Goal: Check status: Check status

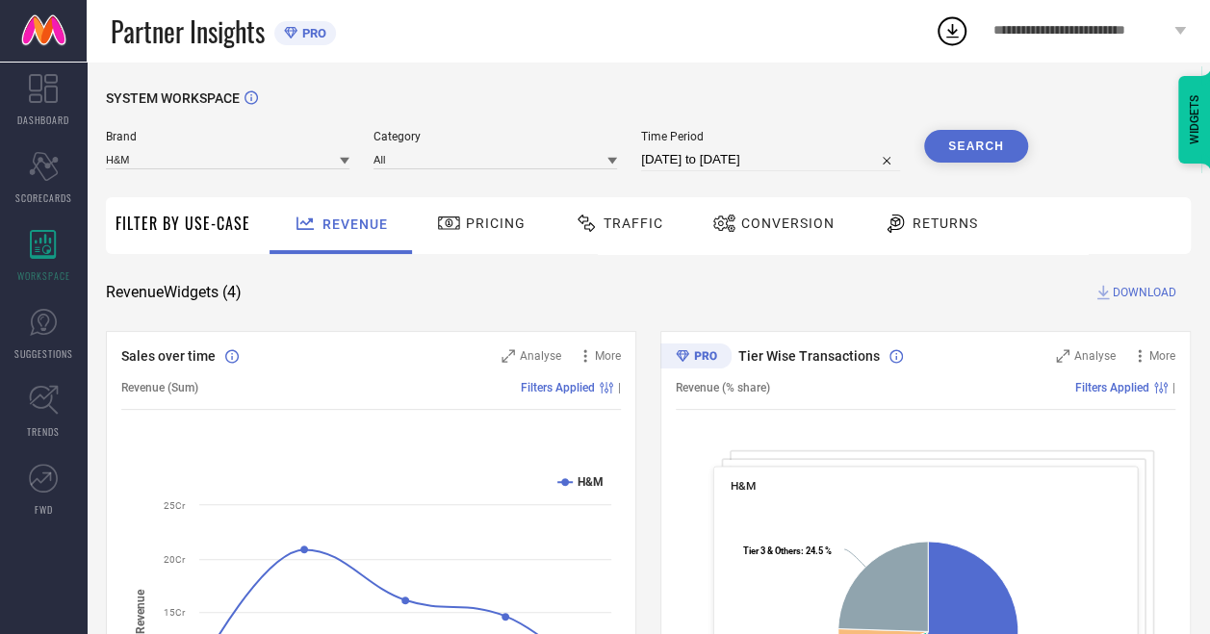
click at [806, 154] on input "[DATE] to [DATE]" at bounding box center [770, 159] width 259 height 23
select select "6"
select select "2025"
select select "7"
select select "2025"
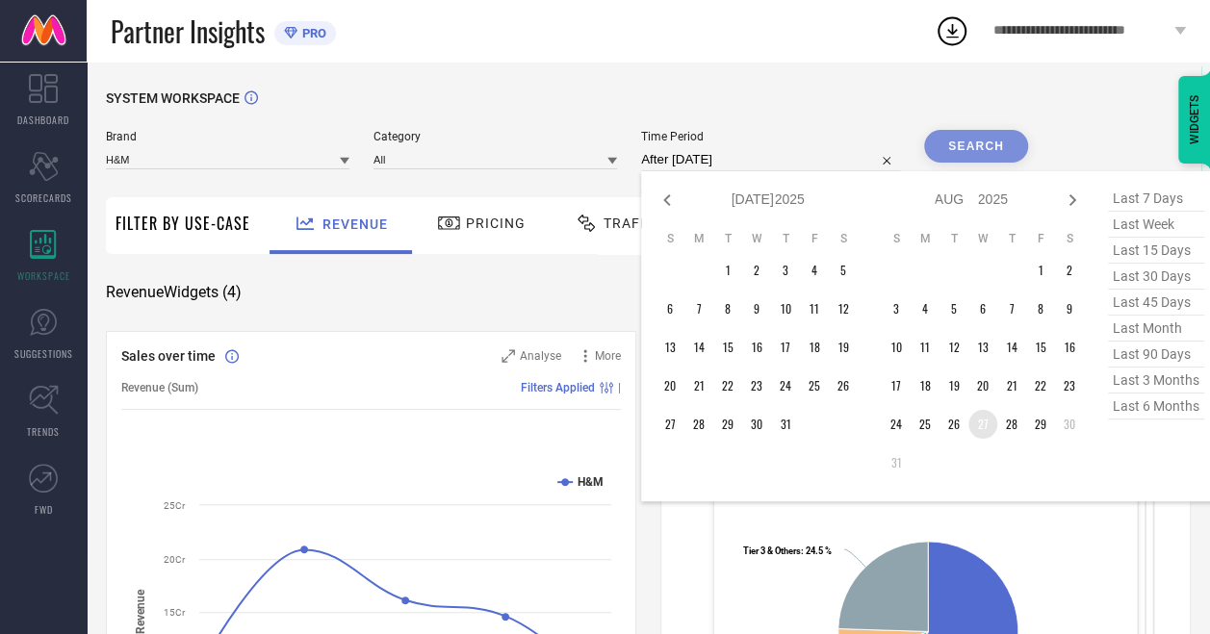
click at [985, 415] on td "27" at bounding box center [982, 424] width 29 height 29
type input "[DATE] to [DATE]"
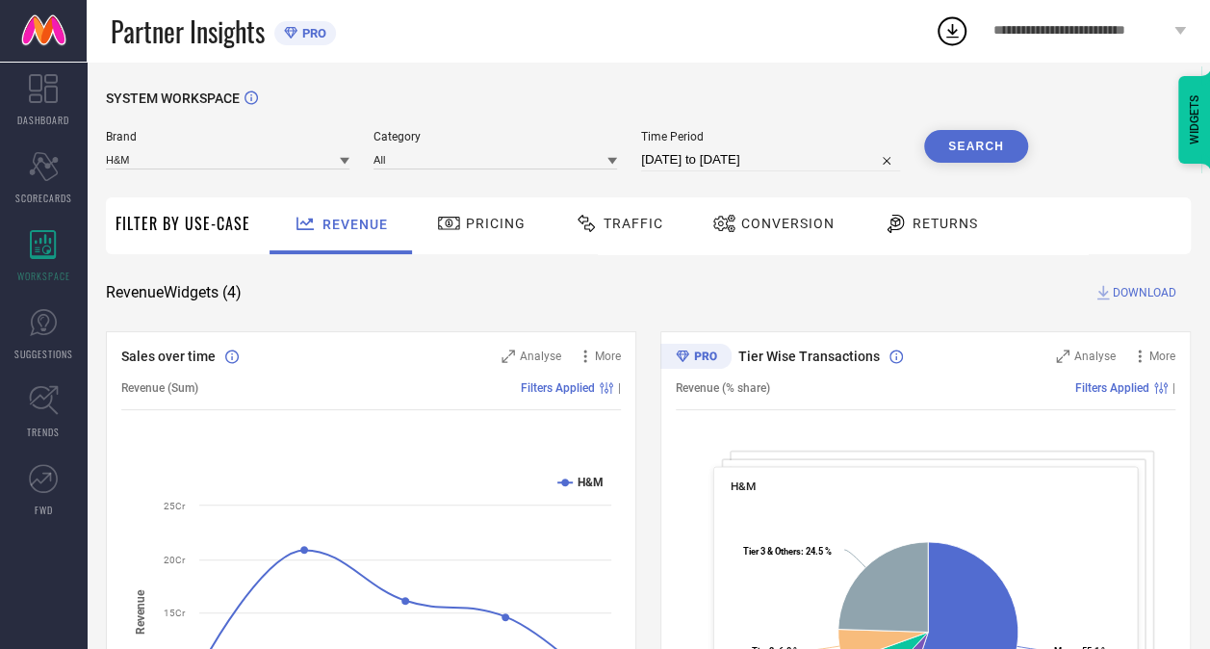
click at [981, 147] on button "Search" at bounding box center [976, 146] width 104 height 33
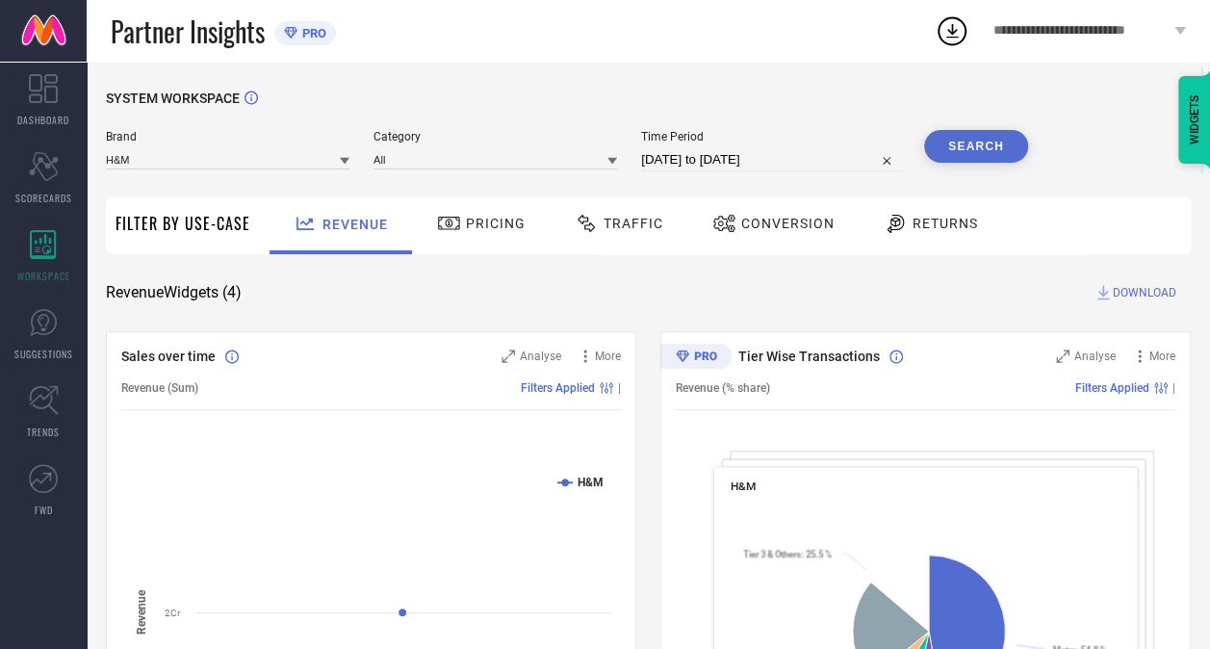
click at [640, 229] on span "Traffic" at bounding box center [634, 223] width 60 height 15
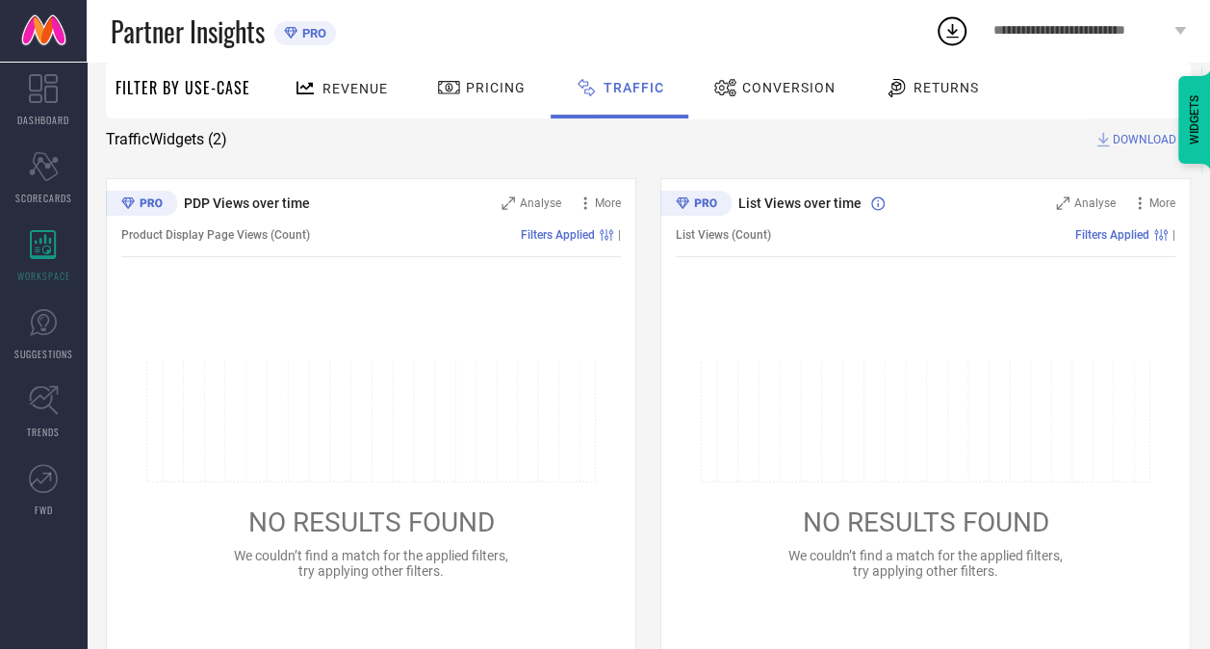
scroll to position [193, 0]
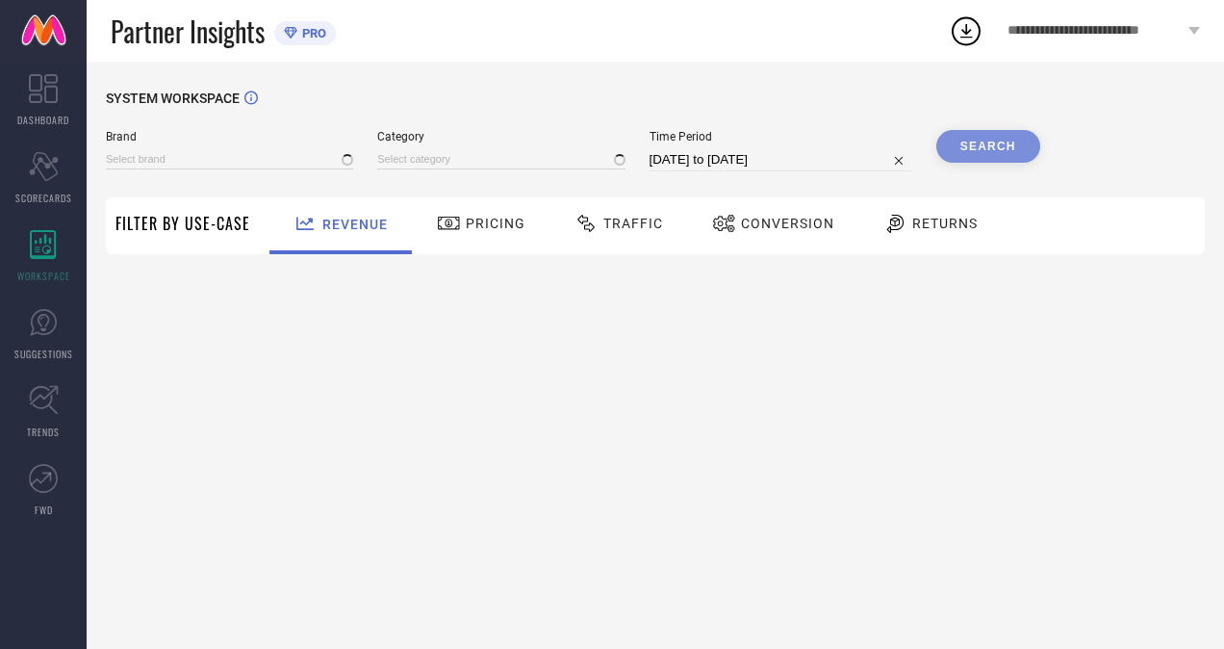
type input "H&M"
type input "All"
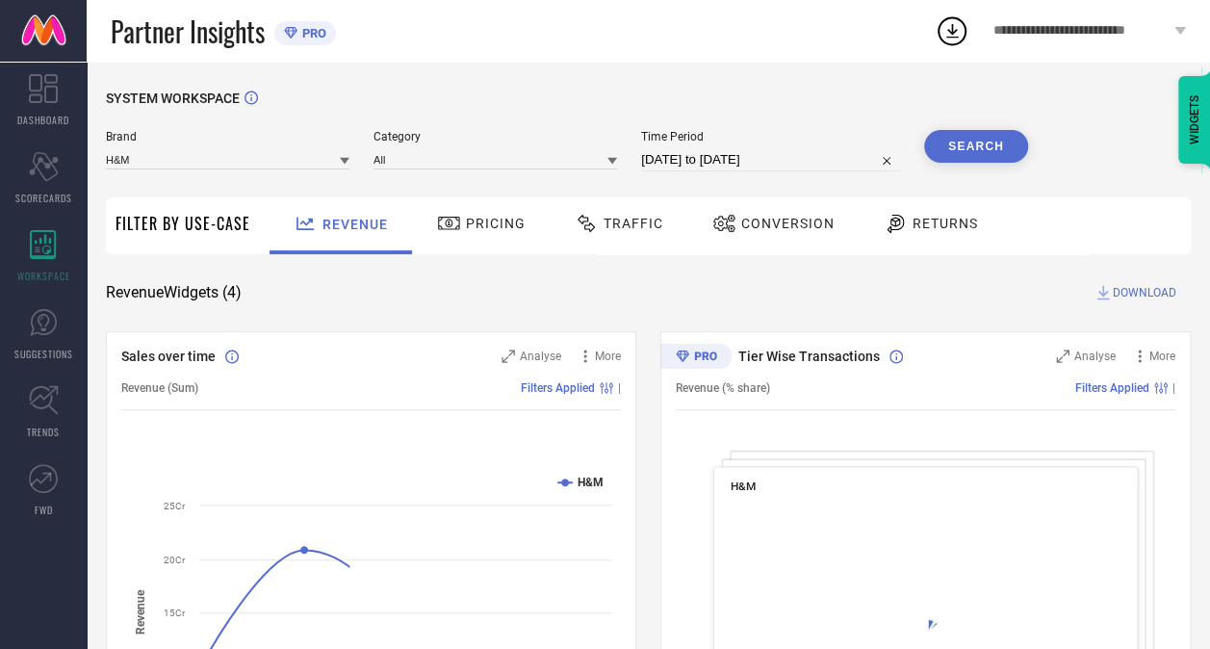
click at [627, 218] on span "Traffic" at bounding box center [634, 223] width 60 height 15
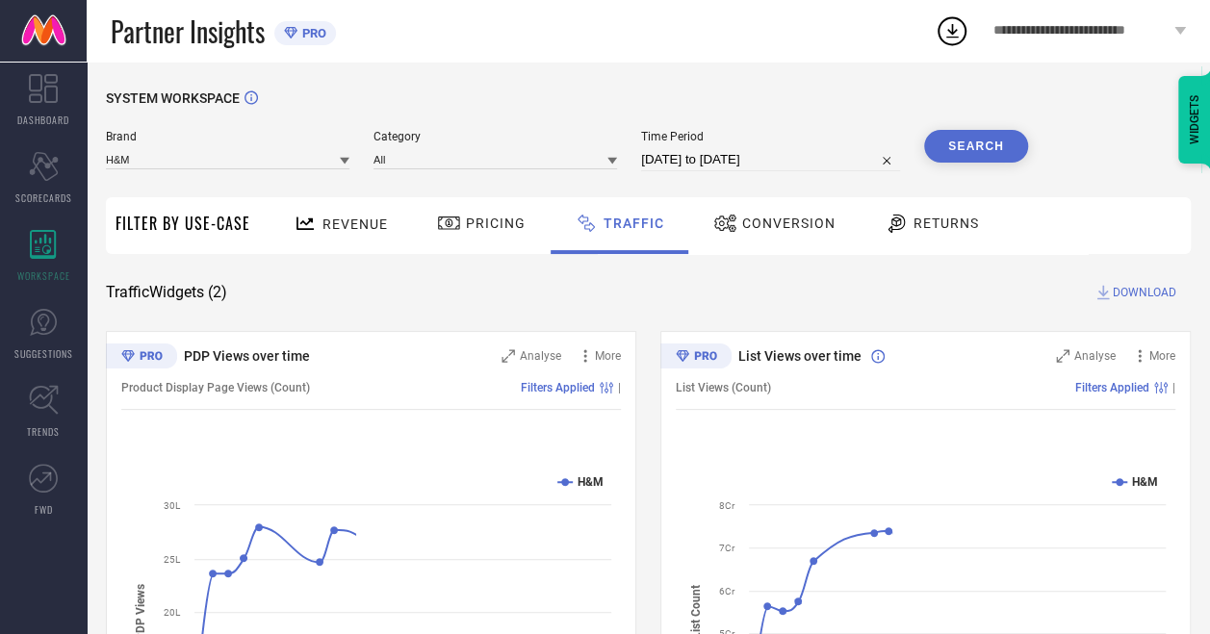
select select "6"
select select "2025"
select select "7"
select select "2025"
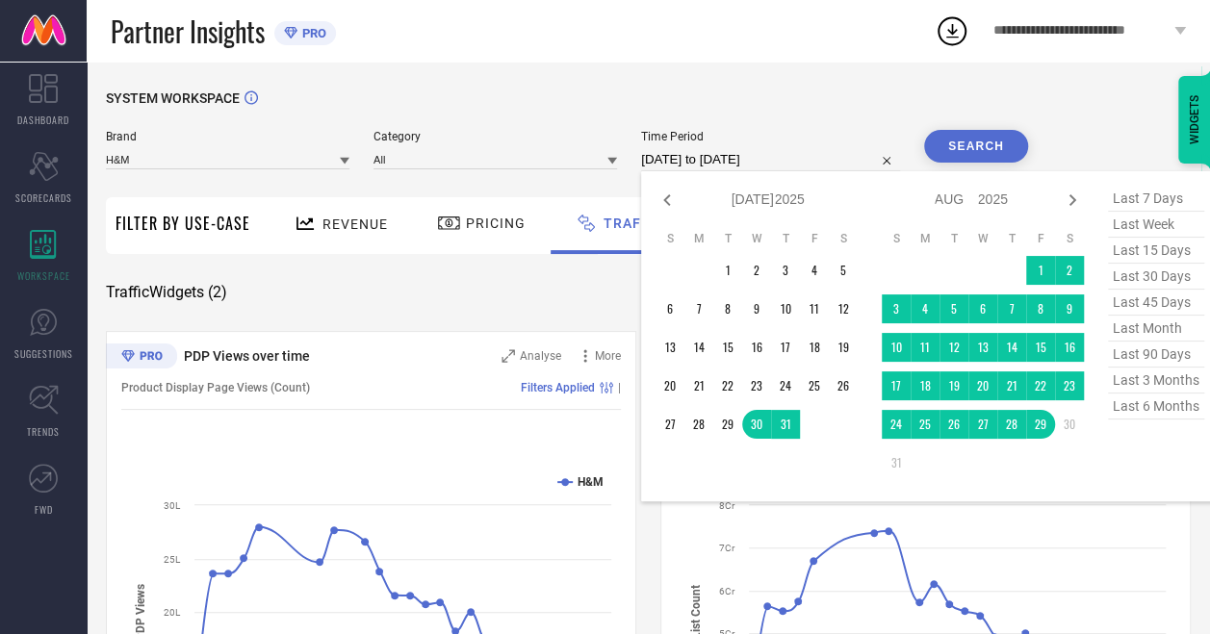
click at [743, 165] on input "[DATE] to [DATE]" at bounding box center [770, 159] width 259 height 23
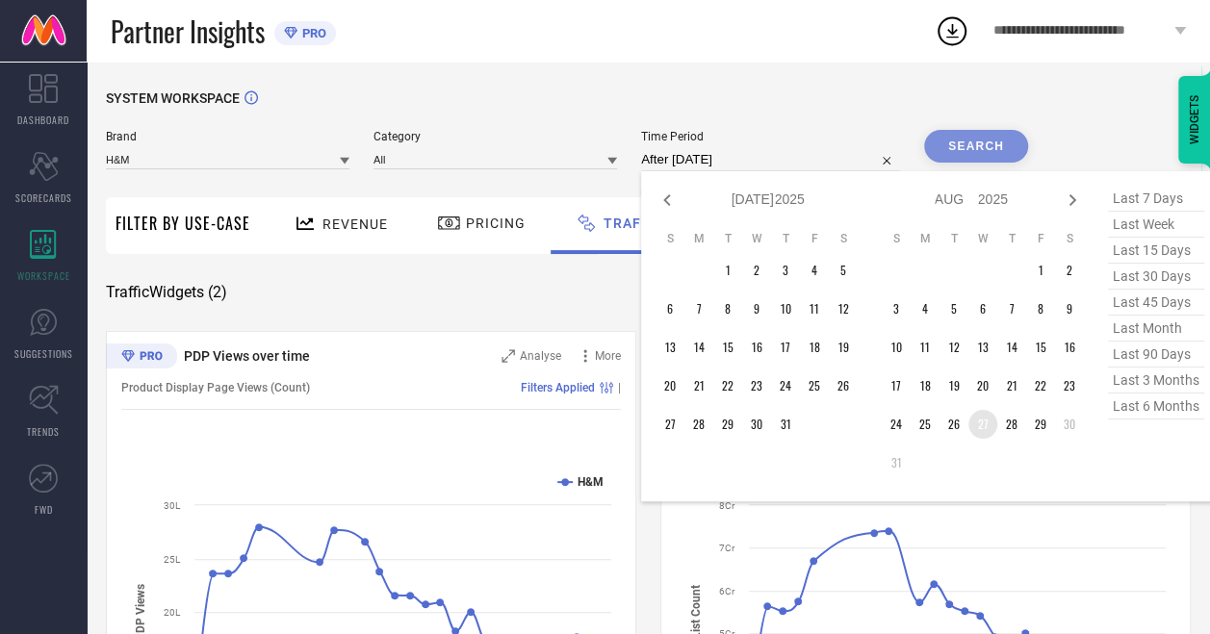
click at [985, 434] on td "27" at bounding box center [982, 424] width 29 height 29
type input "[DATE] to [DATE]"
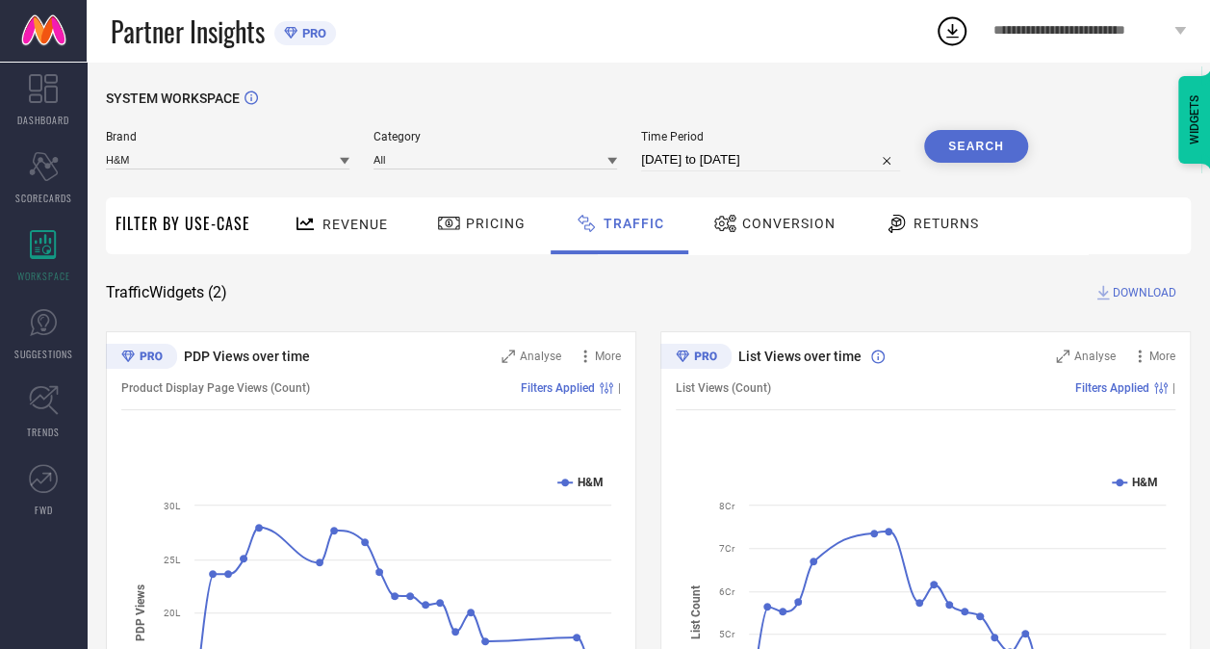
click at [958, 154] on button "Search" at bounding box center [976, 146] width 104 height 33
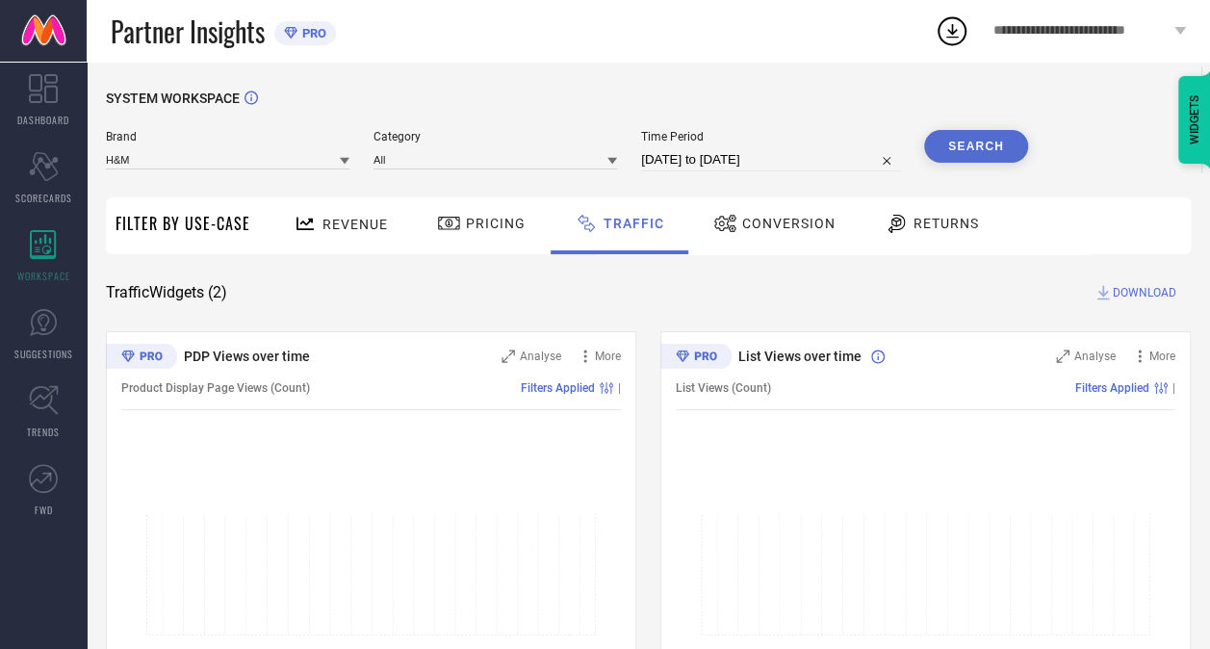
select select "7"
select select "2025"
select select "8"
select select "2025"
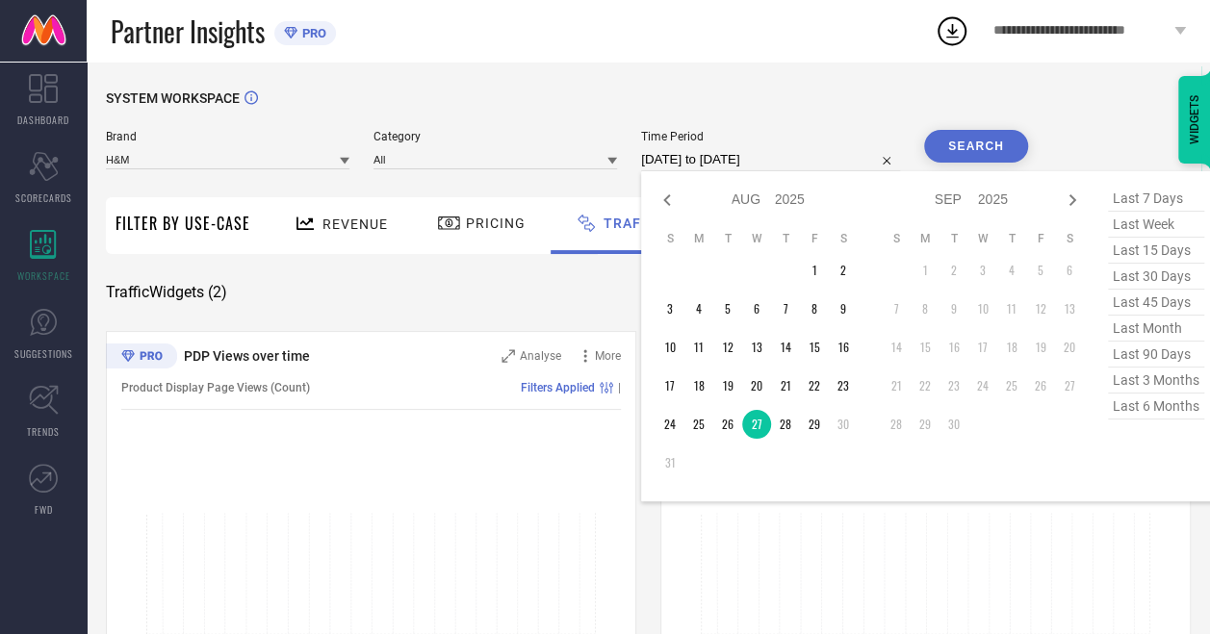
click at [760, 155] on input "27-08-2025 to 27-08-2025" at bounding box center [770, 159] width 259 height 23
click at [785, 430] on td "28" at bounding box center [785, 424] width 29 height 29
type input "28-08-2025 to 28-08-2025"
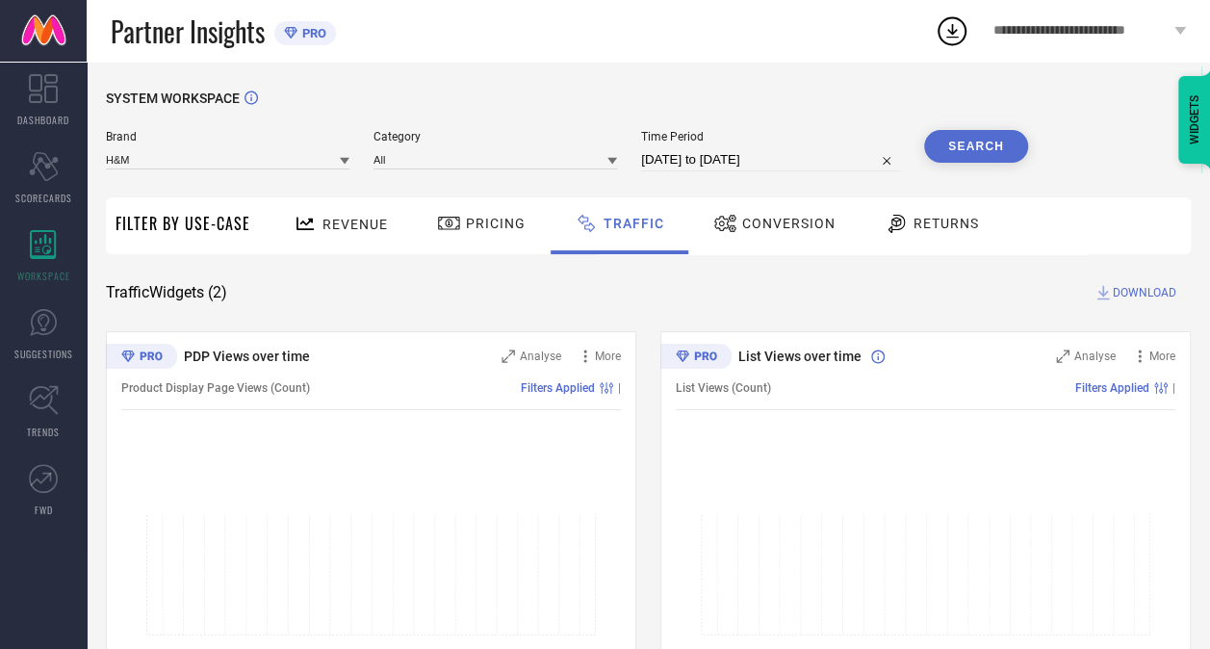
click at [976, 141] on button "Search" at bounding box center [976, 146] width 104 height 33
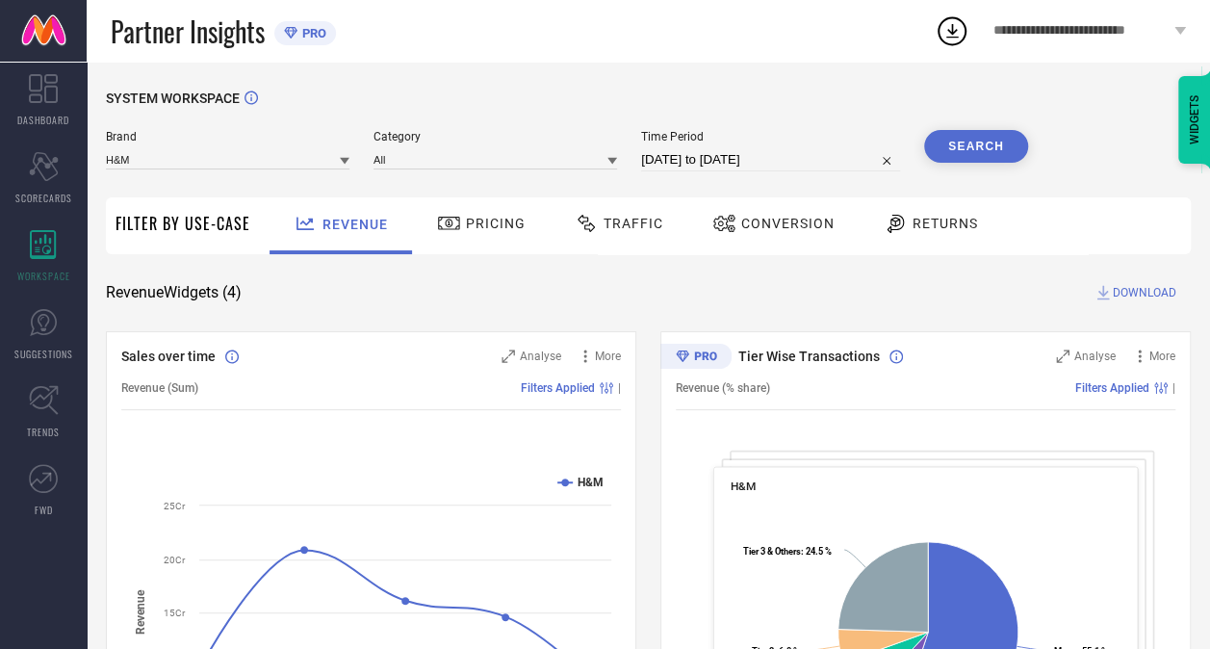
click at [619, 215] on div "Traffic" at bounding box center [619, 223] width 98 height 33
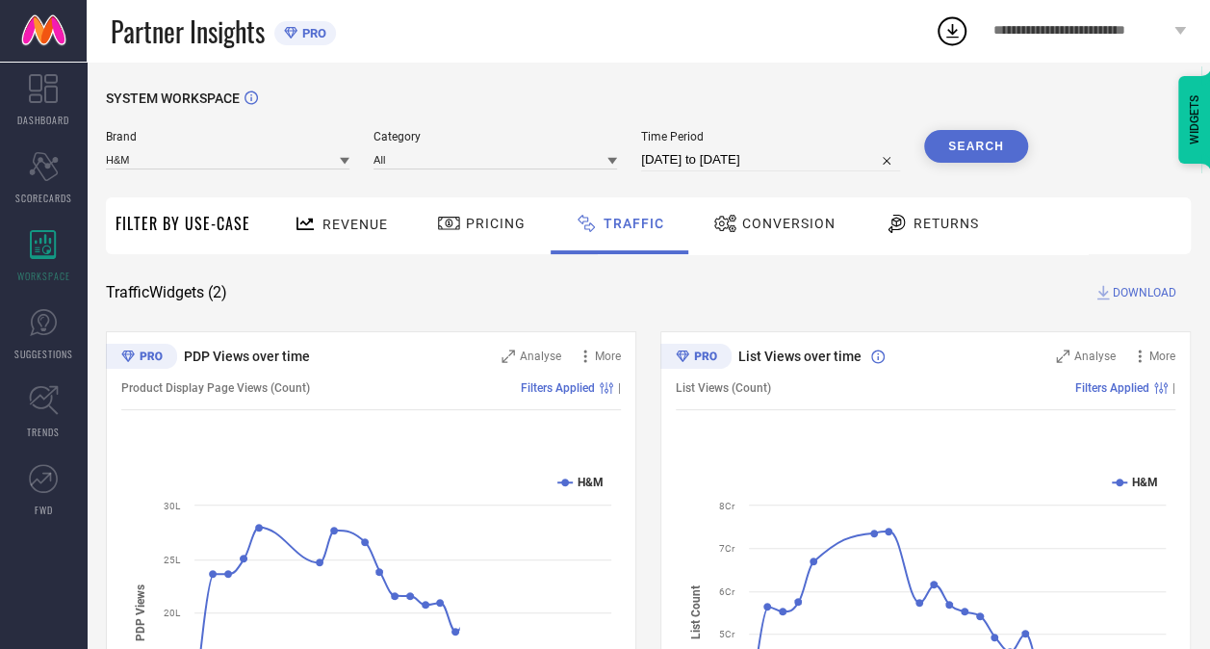
select select "6"
select select "2025"
select select "7"
select select "2025"
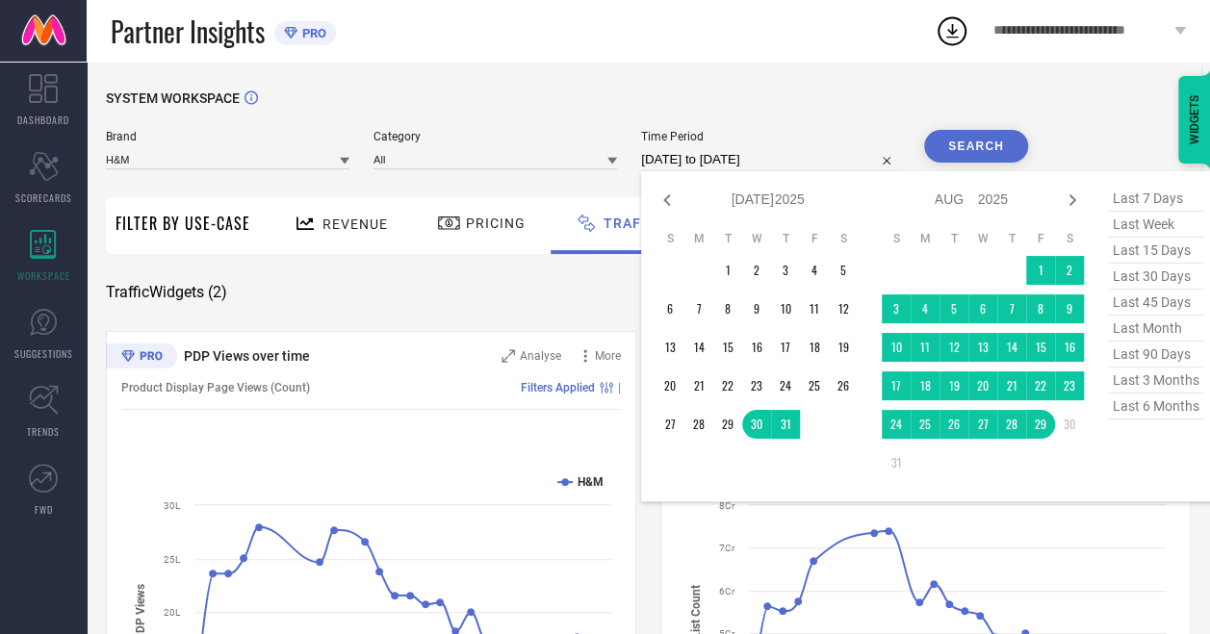
click at [705, 166] on input "[DATE] to [DATE]" at bounding box center [770, 159] width 259 height 23
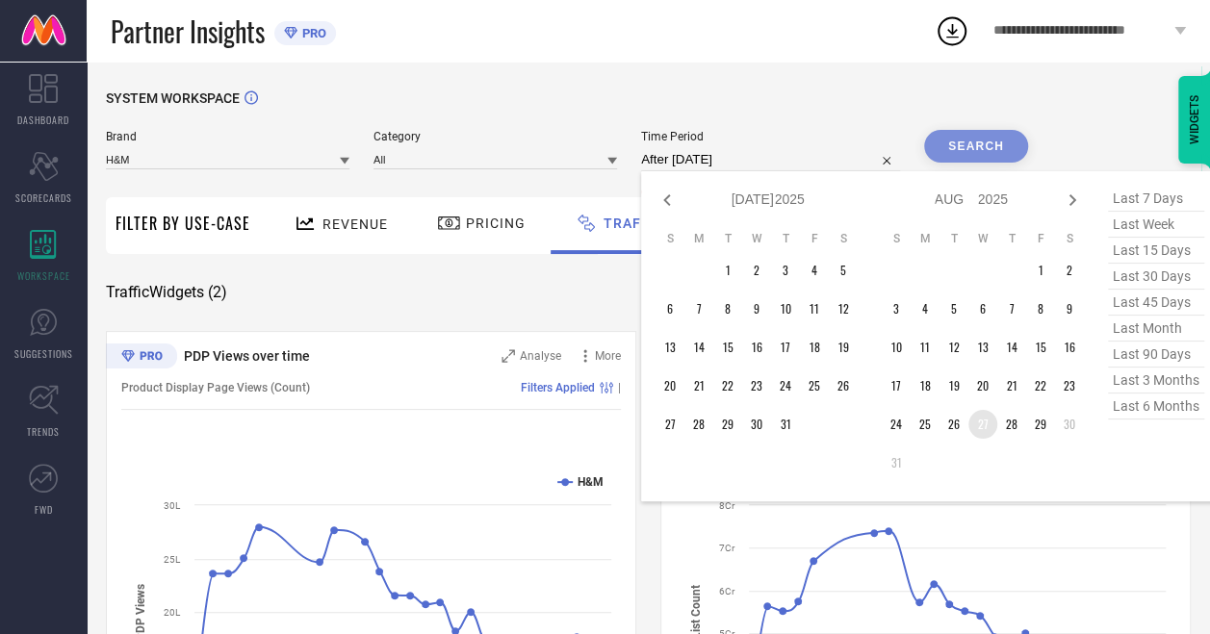
click at [991, 428] on td "27" at bounding box center [982, 424] width 29 height 29
type input "[DATE] to [DATE]"
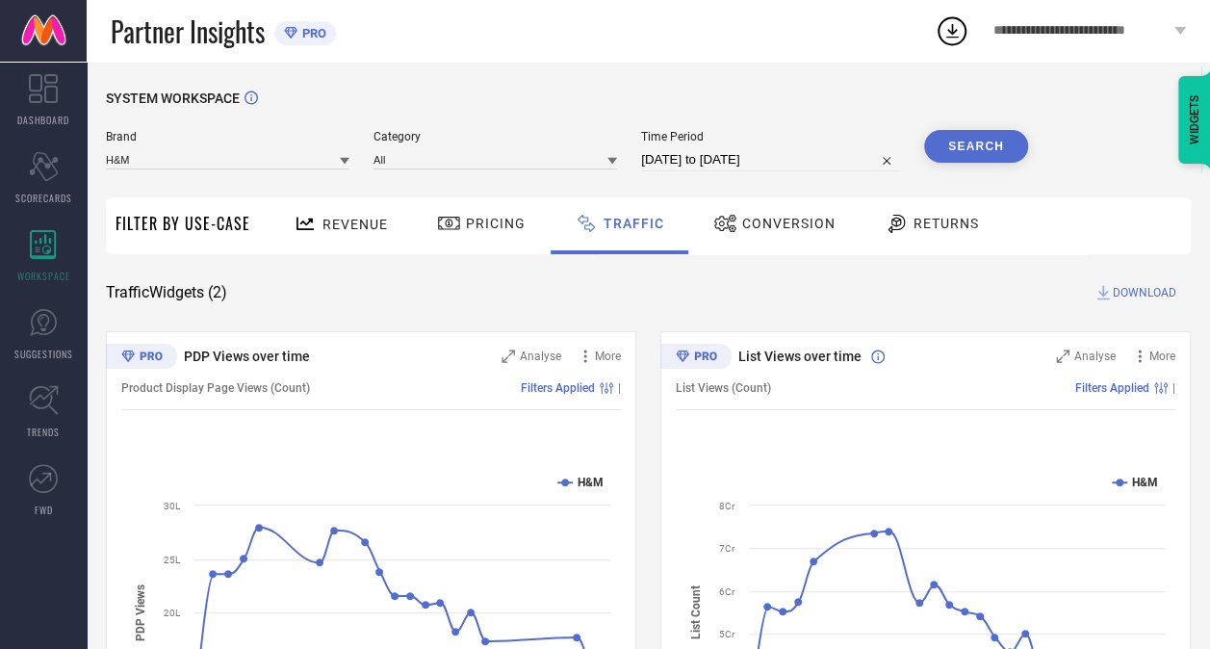
click at [984, 154] on button "Search" at bounding box center [976, 146] width 104 height 33
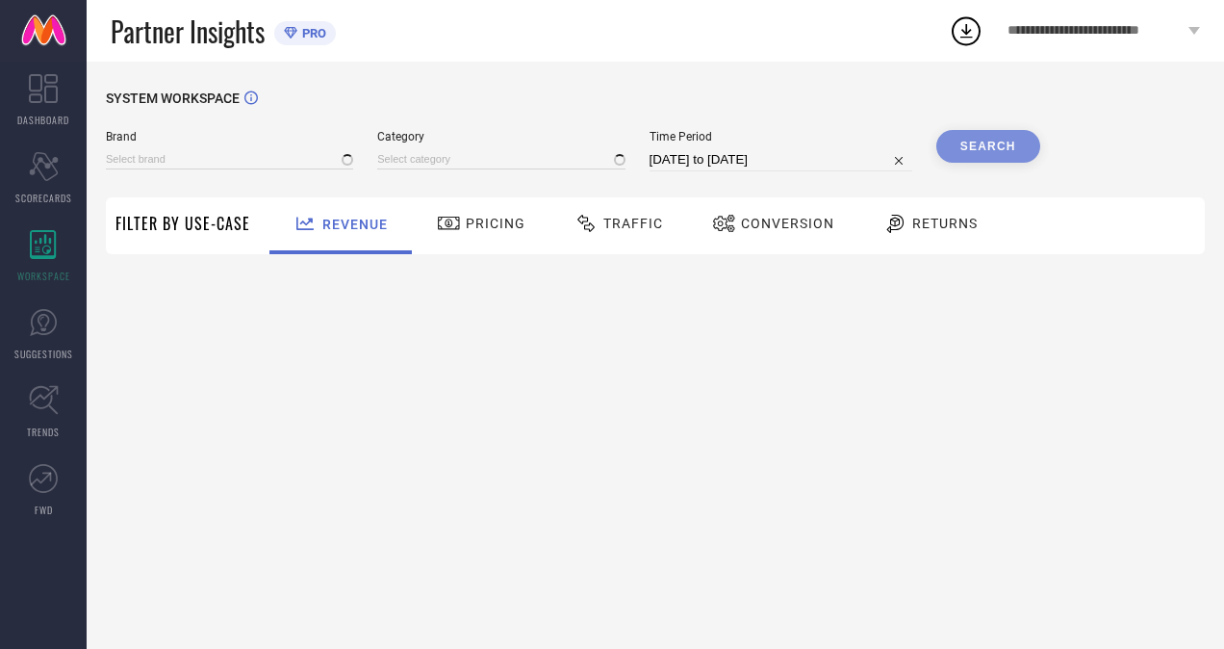
type input "H&M"
type input "All"
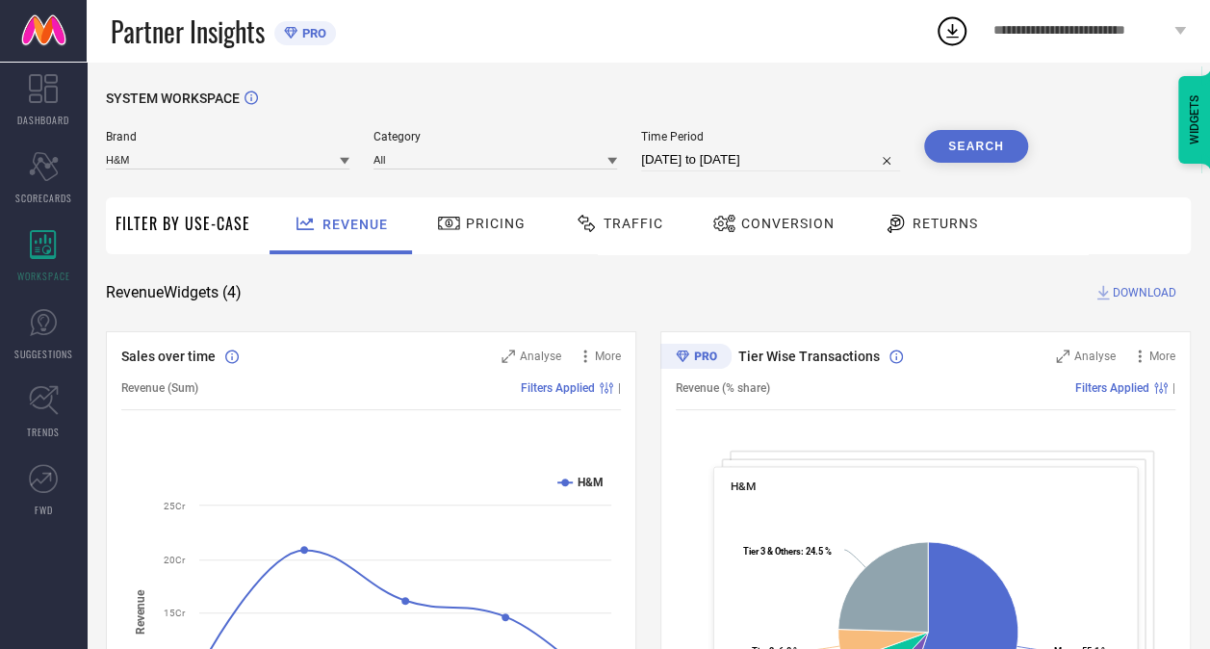
click at [635, 230] on span "Traffic" at bounding box center [634, 223] width 60 height 15
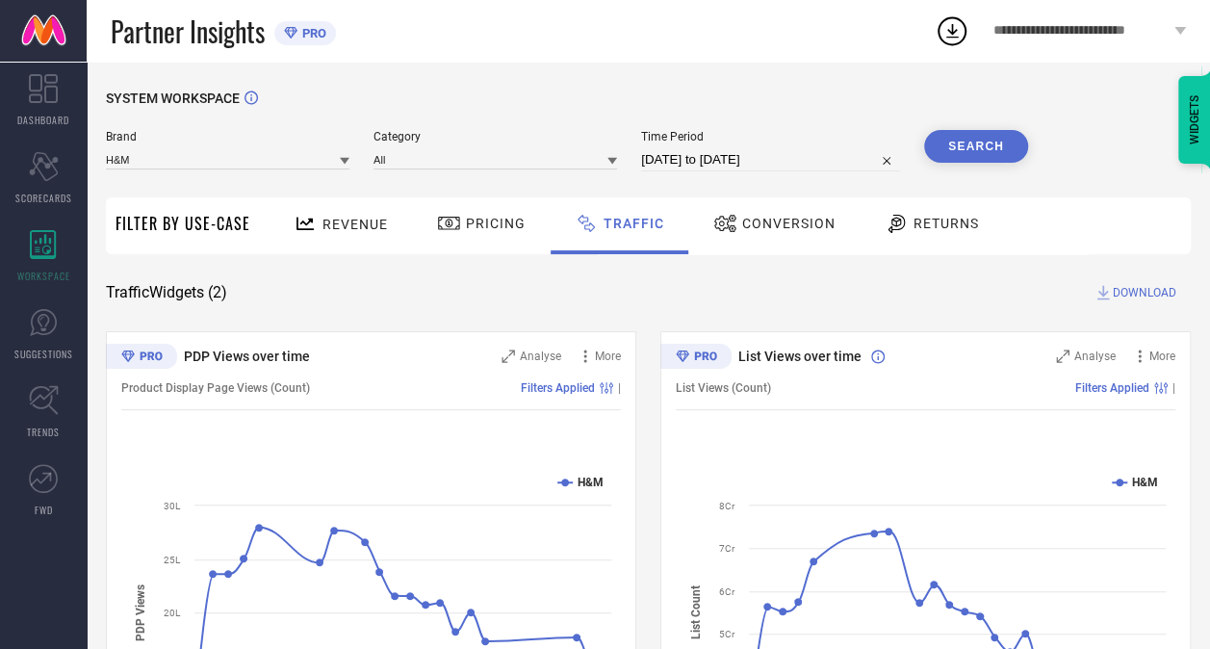
select select "6"
select select "2025"
select select "7"
select select "2025"
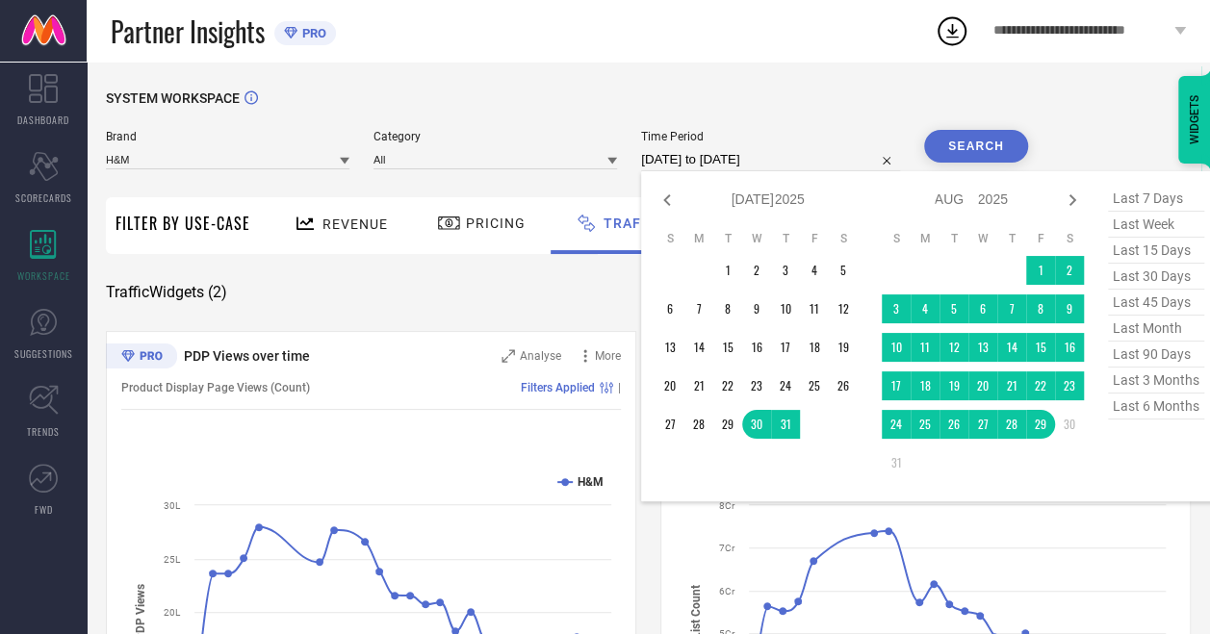
click at [700, 162] on input "[DATE] to [DATE]" at bounding box center [770, 159] width 259 height 23
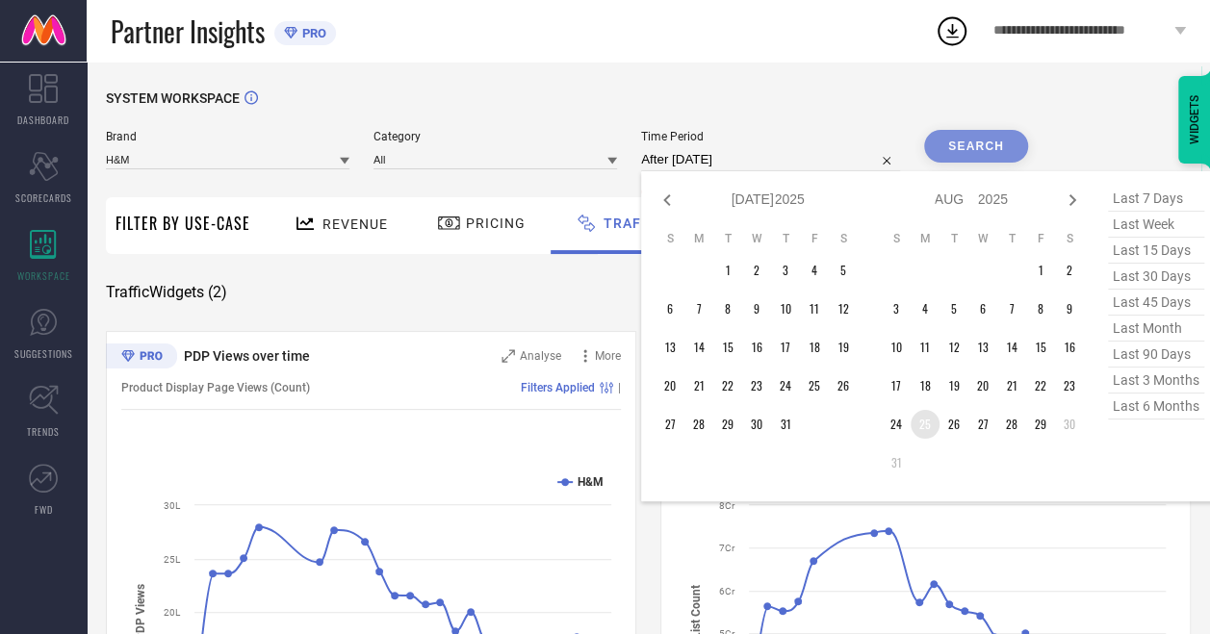
click at [932, 425] on td "25" at bounding box center [925, 424] width 29 height 29
type input "25-08-2025 to 25-08-2025"
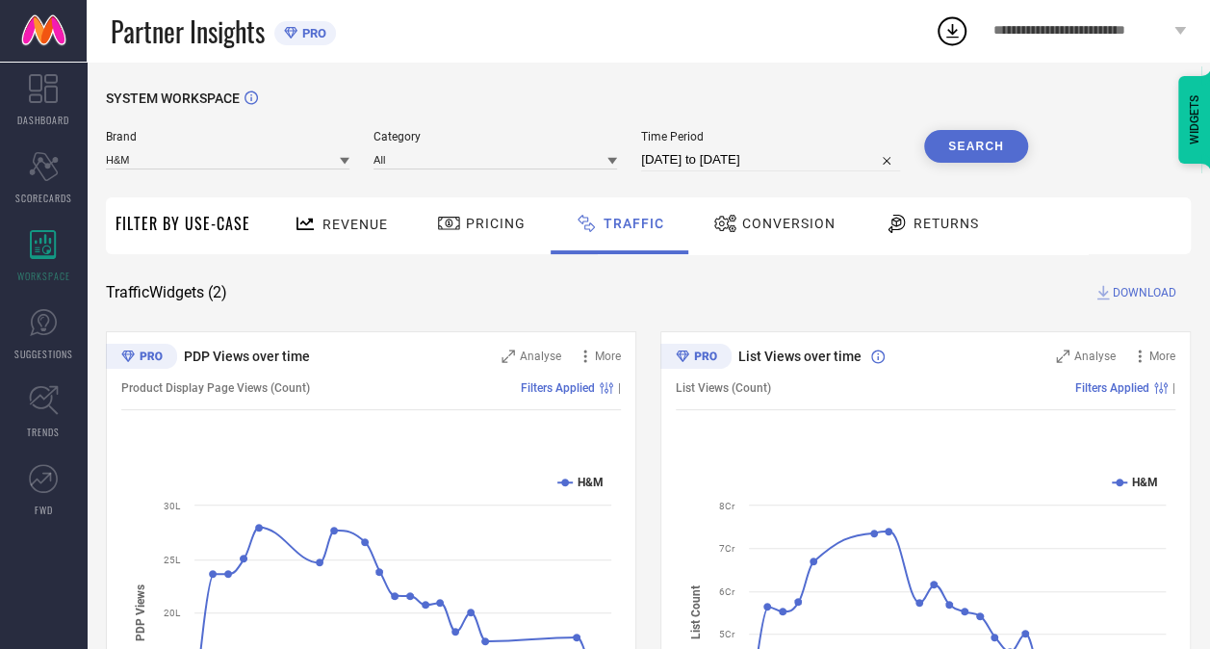
click at [973, 156] on button "Search" at bounding box center [976, 146] width 104 height 33
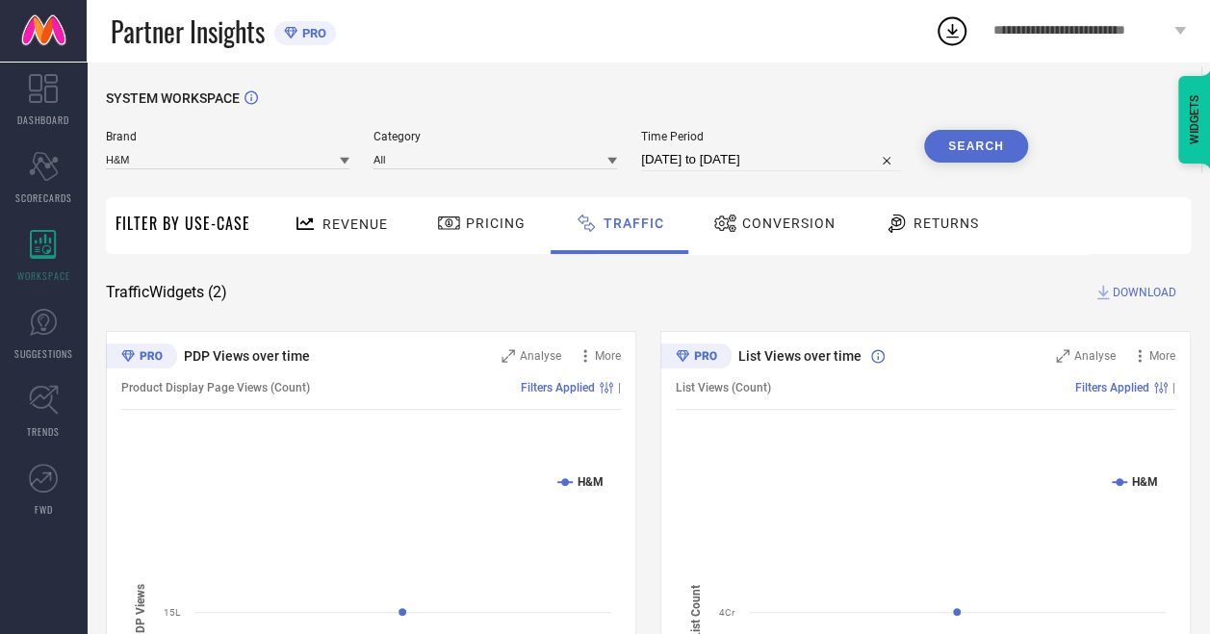
select select "7"
select select "2025"
select select "8"
select select "2025"
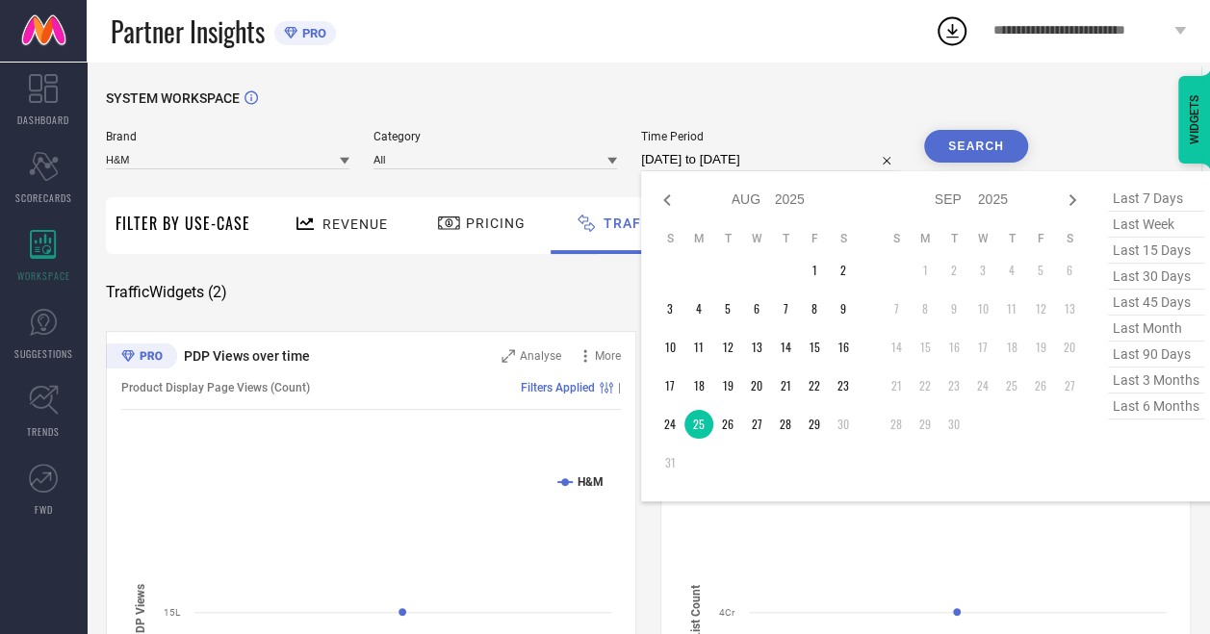
click at [736, 150] on input "25-08-2025 to 25-08-2025" at bounding box center [770, 159] width 259 height 23
click at [731, 427] on td "26" at bounding box center [727, 424] width 29 height 29
type input "26-08-2025 to 26-08-2025"
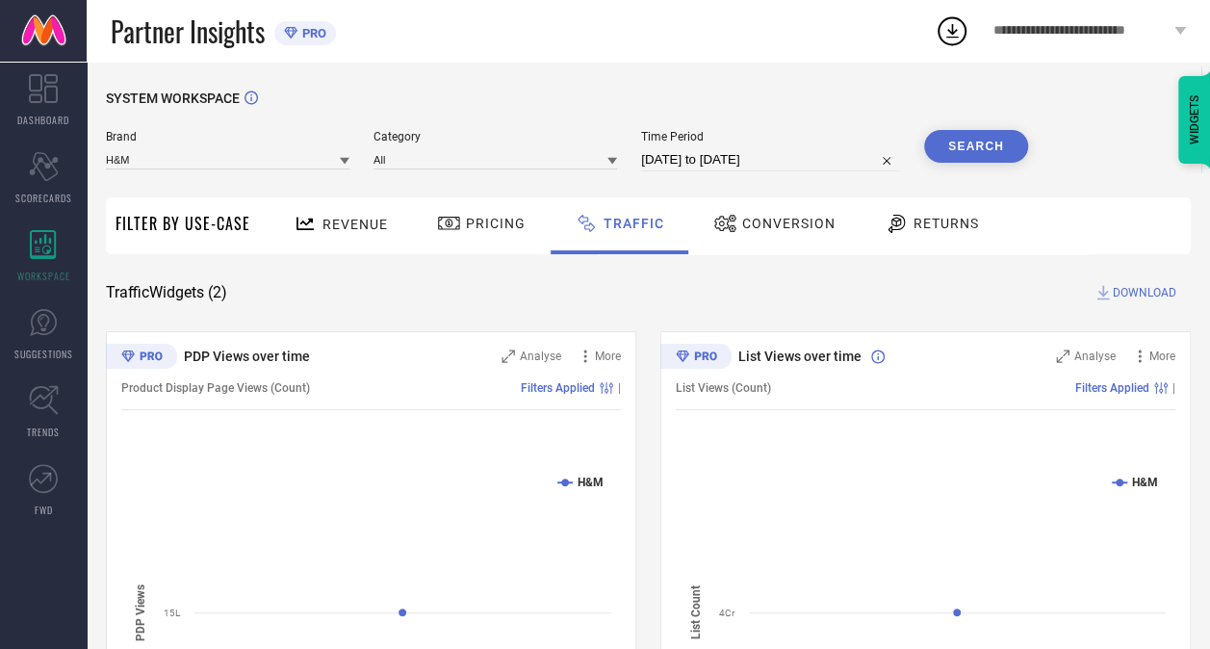
click at [960, 130] on button "Search" at bounding box center [976, 146] width 104 height 33
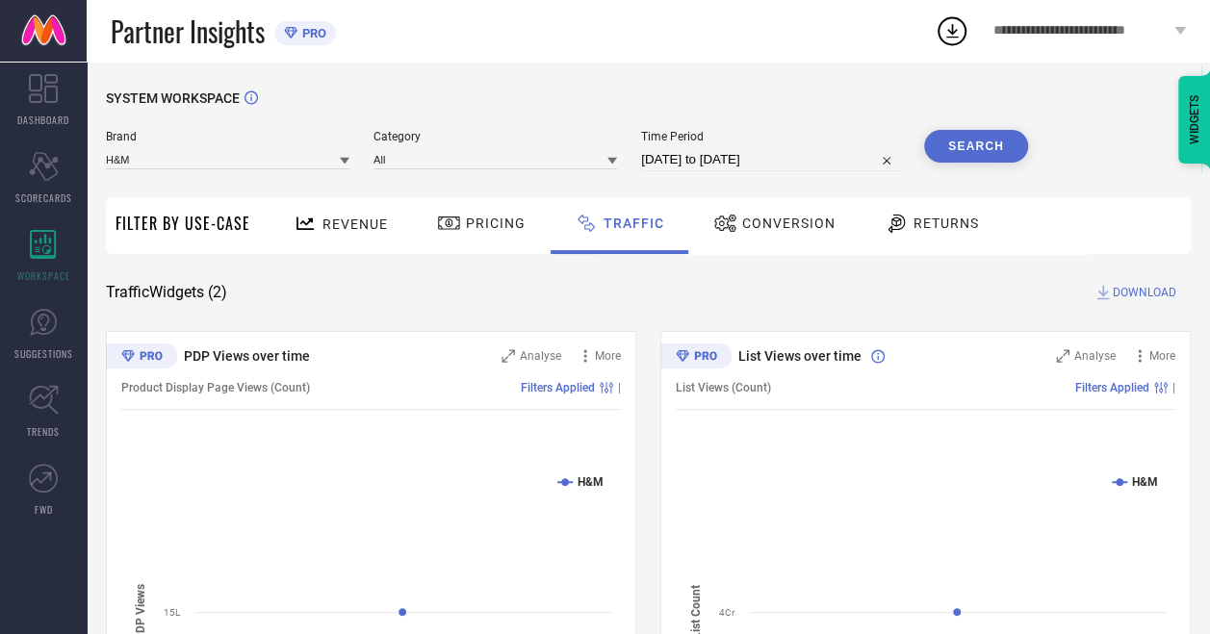
select select "7"
select select "2025"
select select "8"
select select "2025"
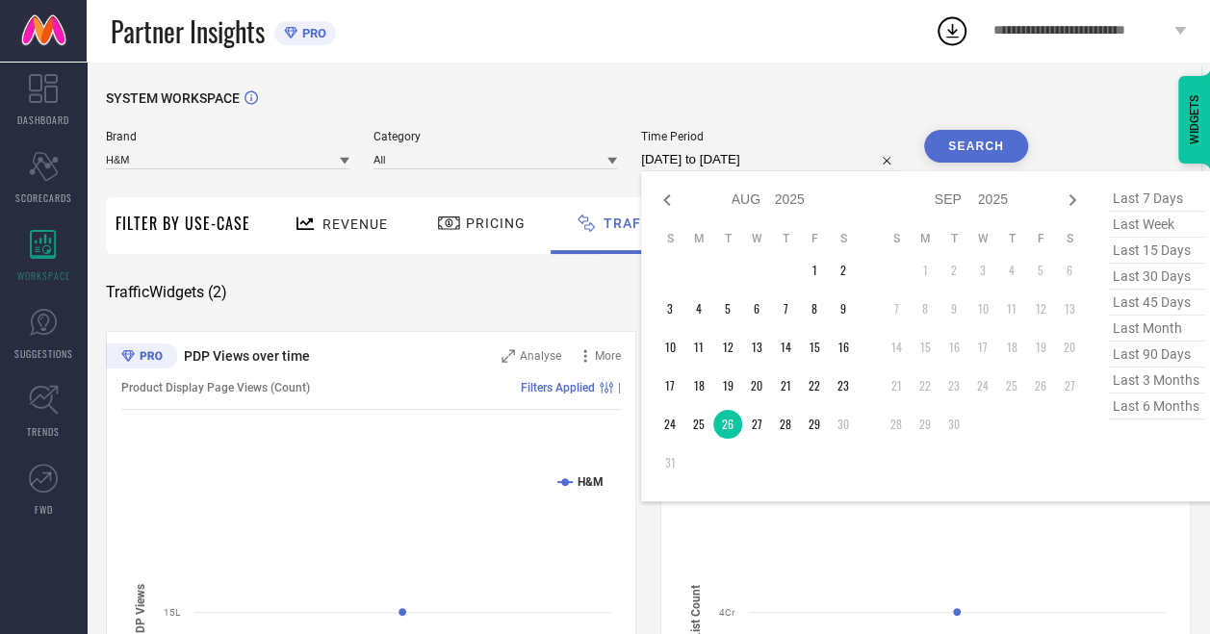
click at [770, 157] on input "26-08-2025 to 26-08-2025" at bounding box center [770, 159] width 259 height 23
click at [755, 423] on td "27" at bounding box center [756, 424] width 29 height 29
type input "27-08-2025 to 27-08-2025"
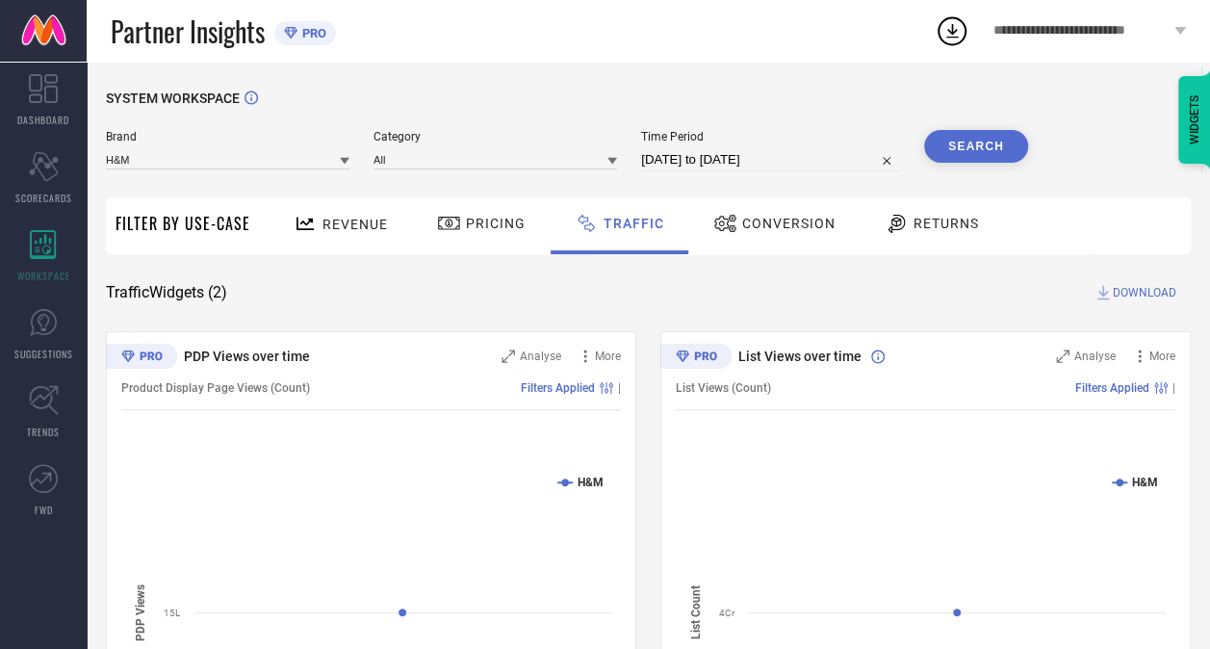
click at [977, 148] on button "Search" at bounding box center [976, 146] width 104 height 33
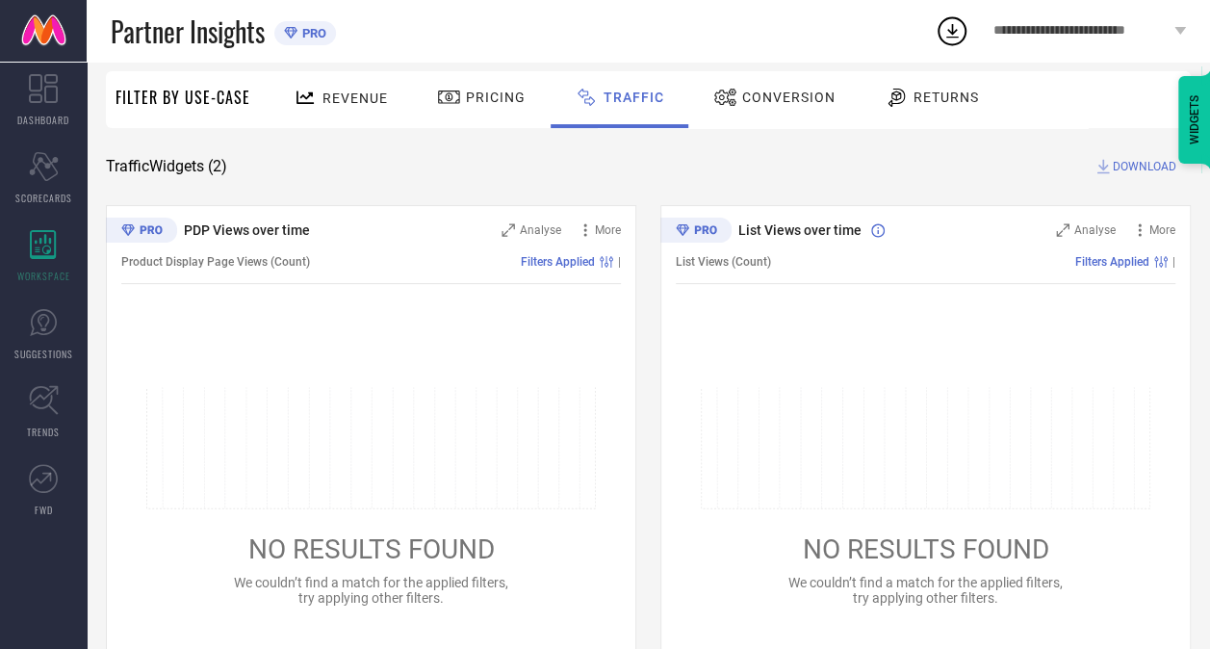
scroll to position [127, 0]
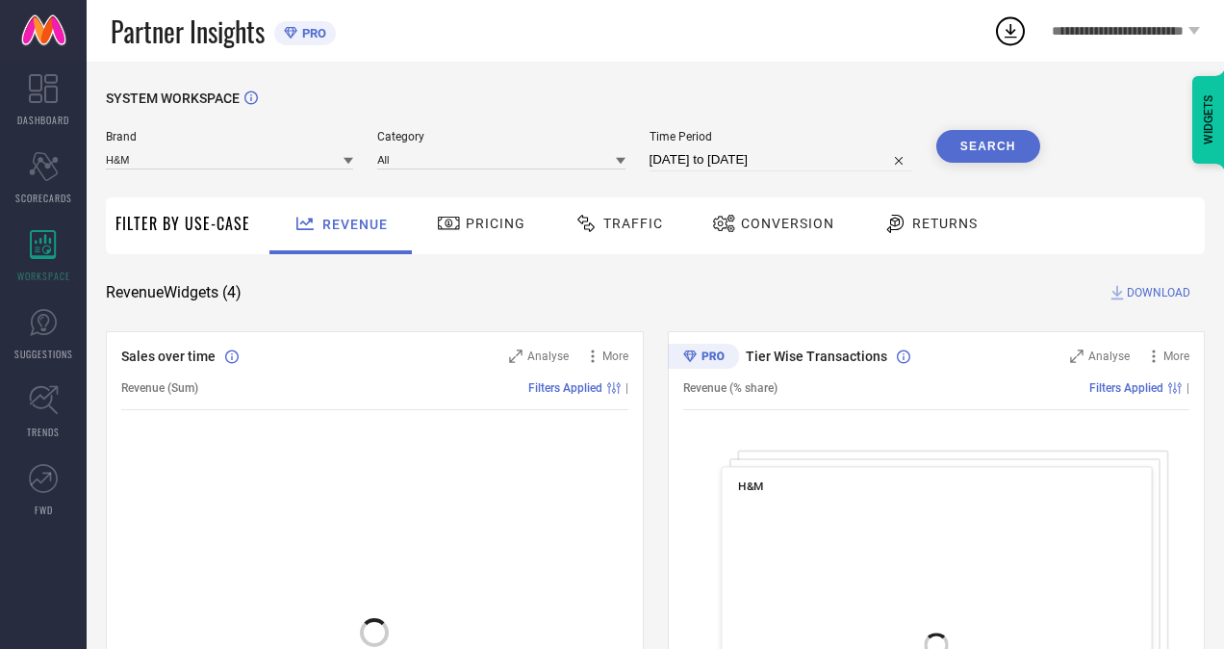
click at [631, 222] on span "Traffic" at bounding box center [634, 223] width 60 height 15
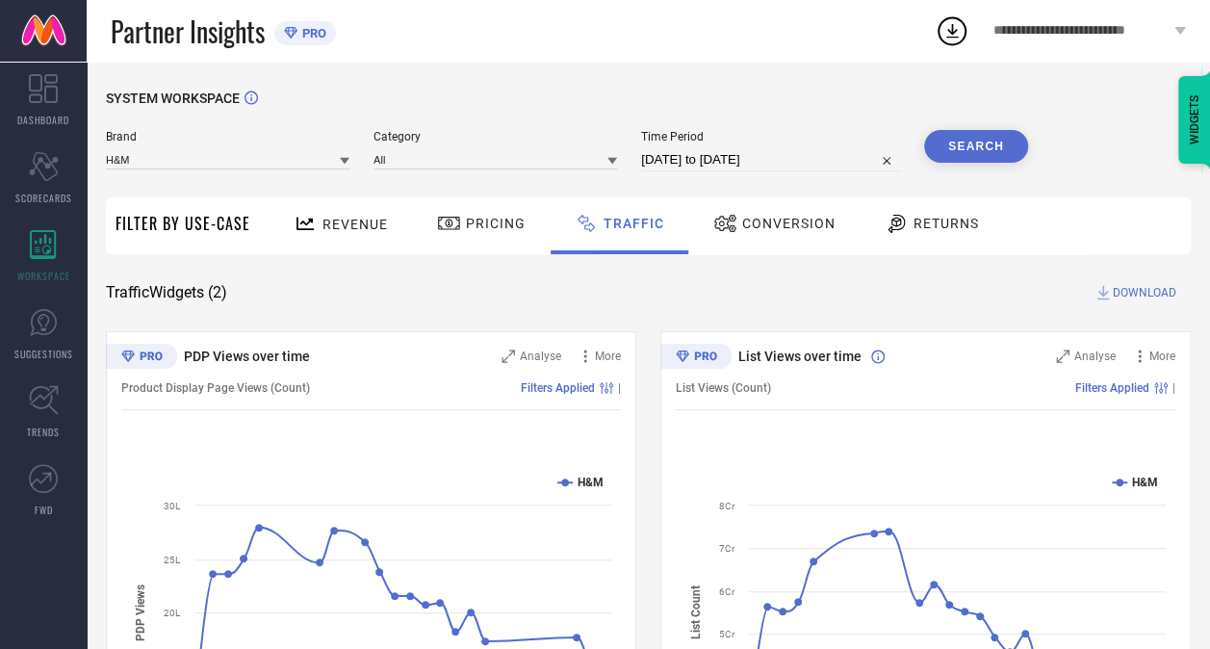
select select "6"
select select "2025"
select select "7"
select select "2025"
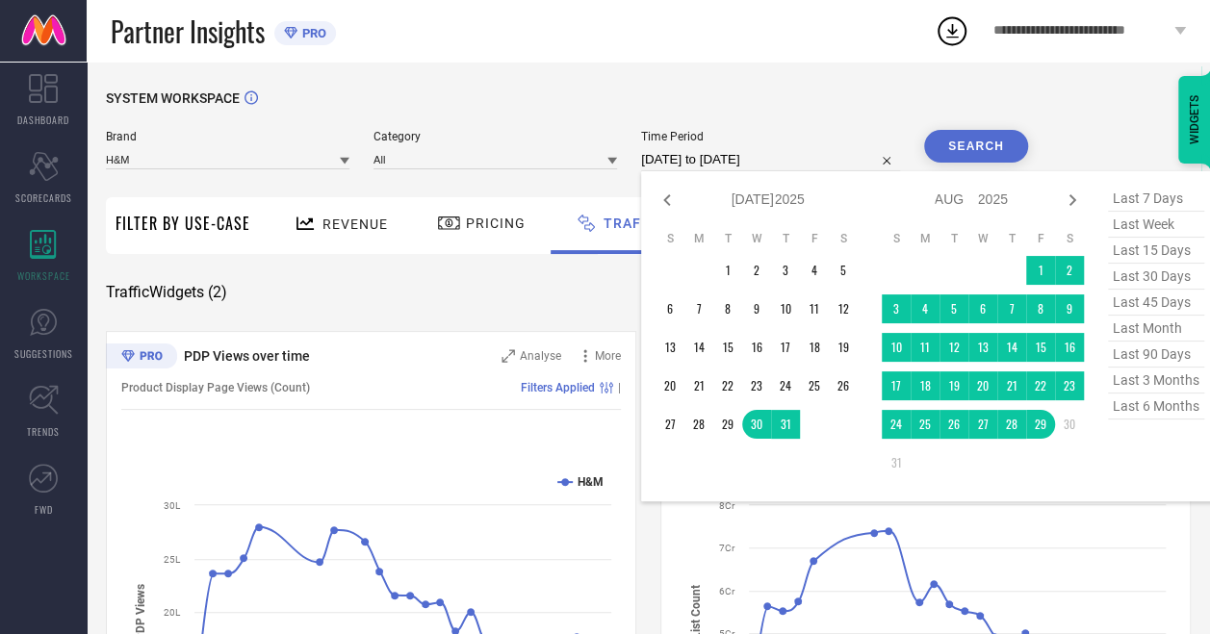
click at [774, 164] on input "30-07-2025 to 29-08-2025" at bounding box center [770, 159] width 259 height 23
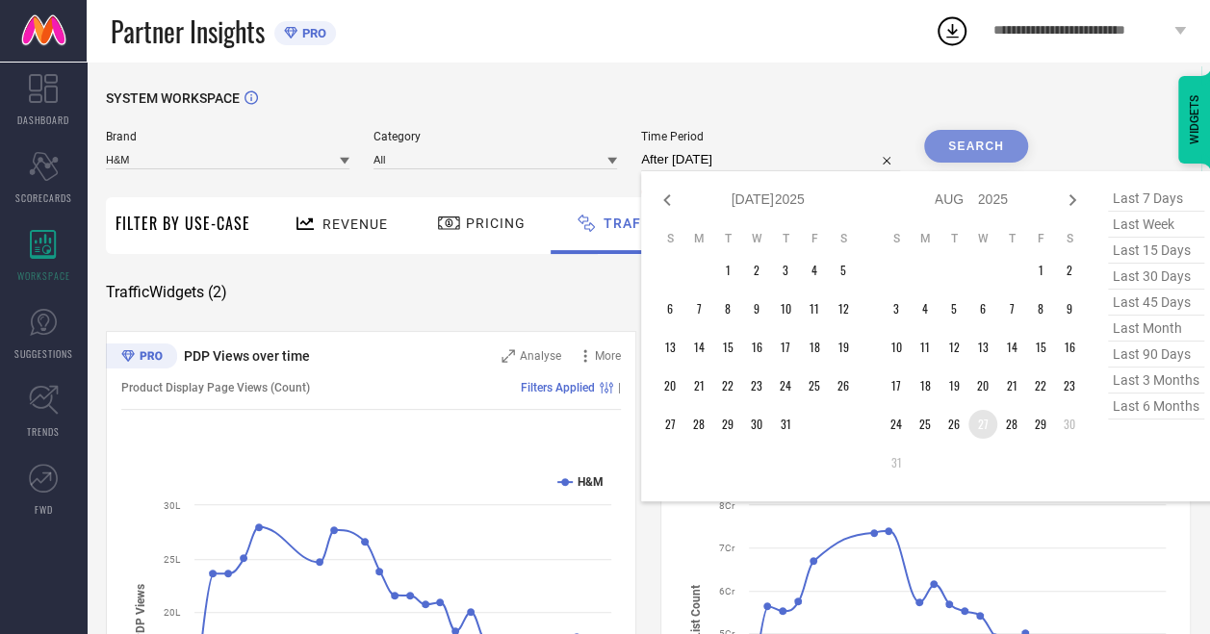
click at [976, 427] on td "27" at bounding box center [982, 424] width 29 height 29
type input "27-08-2025 to 27-08-2025"
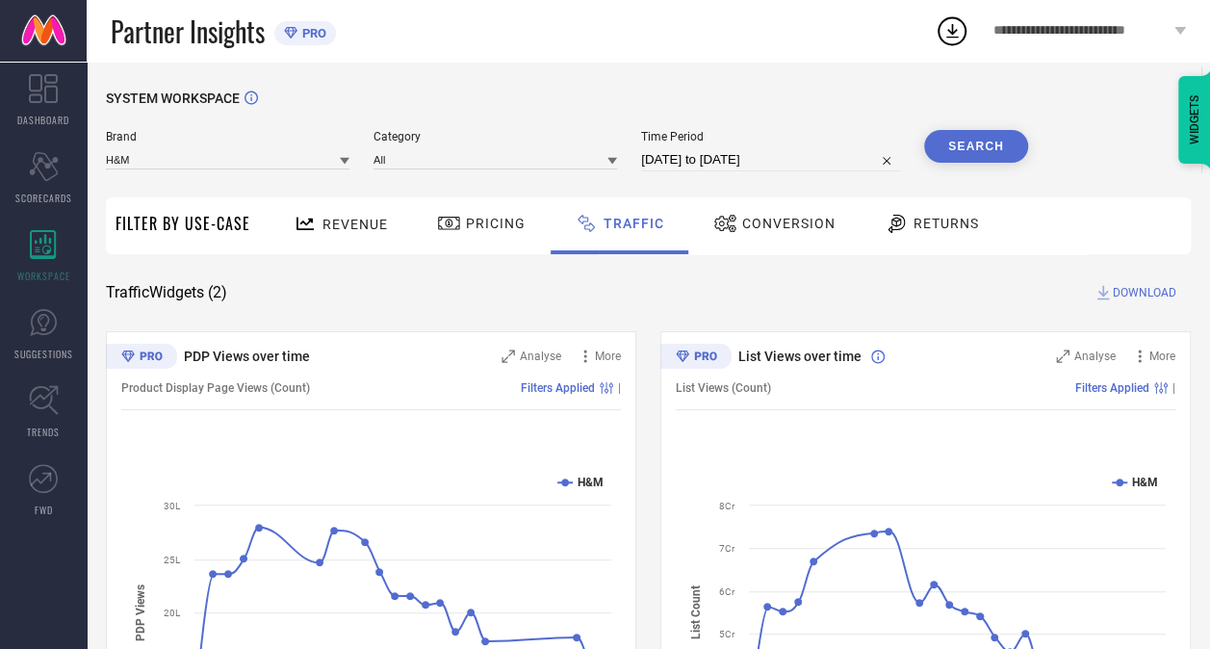
click at [968, 143] on button "Search" at bounding box center [976, 146] width 104 height 33
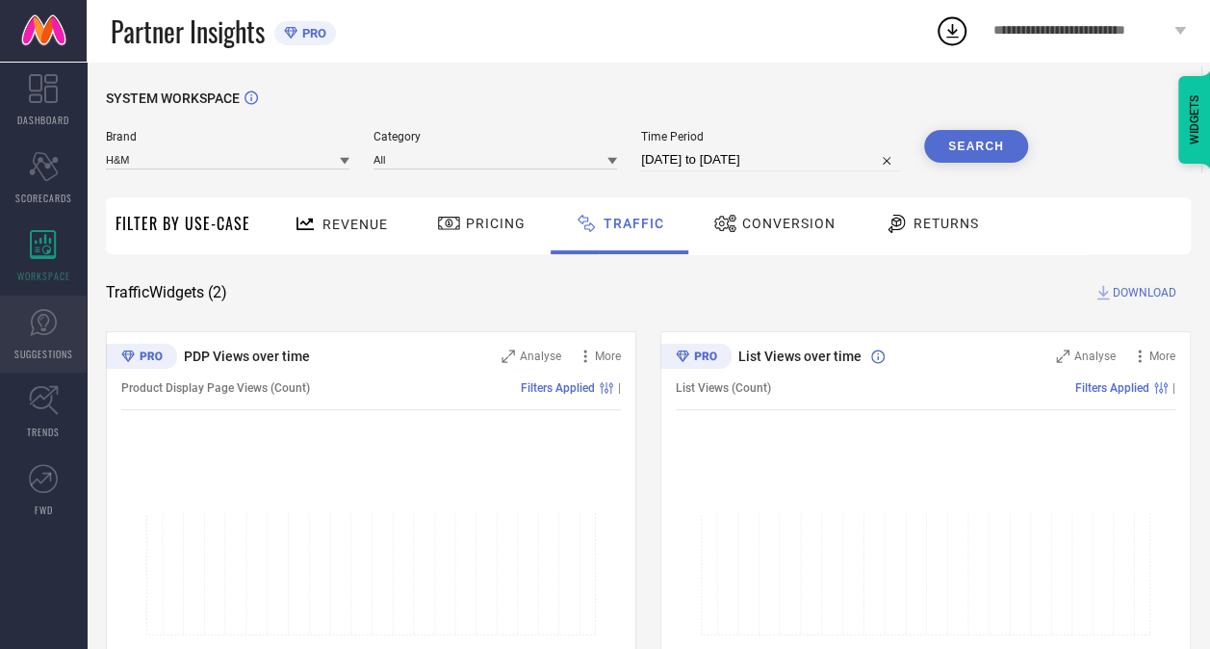
click at [44, 321] on icon at bounding box center [43, 322] width 29 height 29
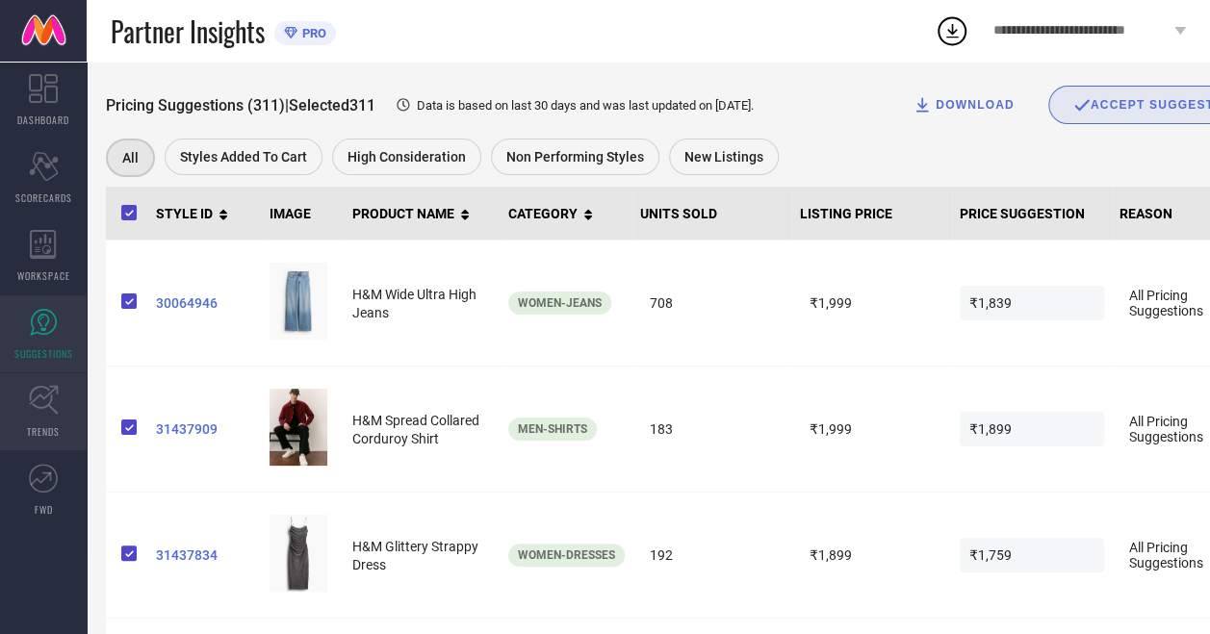
scroll to position [487, 0]
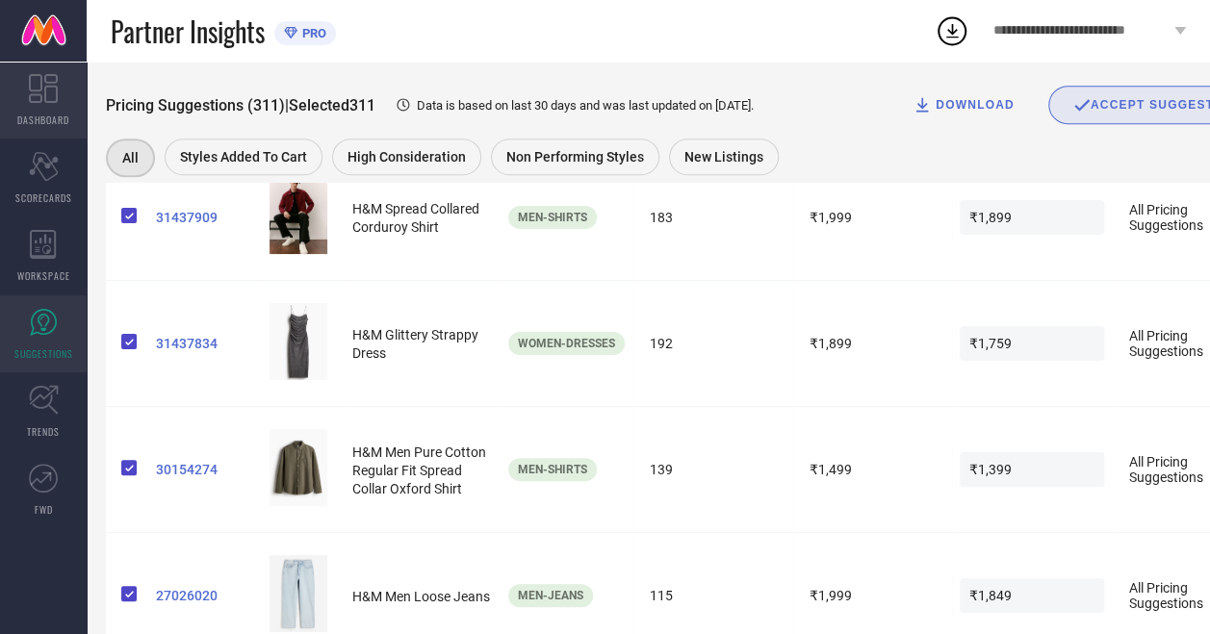
click at [34, 96] on icon at bounding box center [43, 88] width 29 height 29
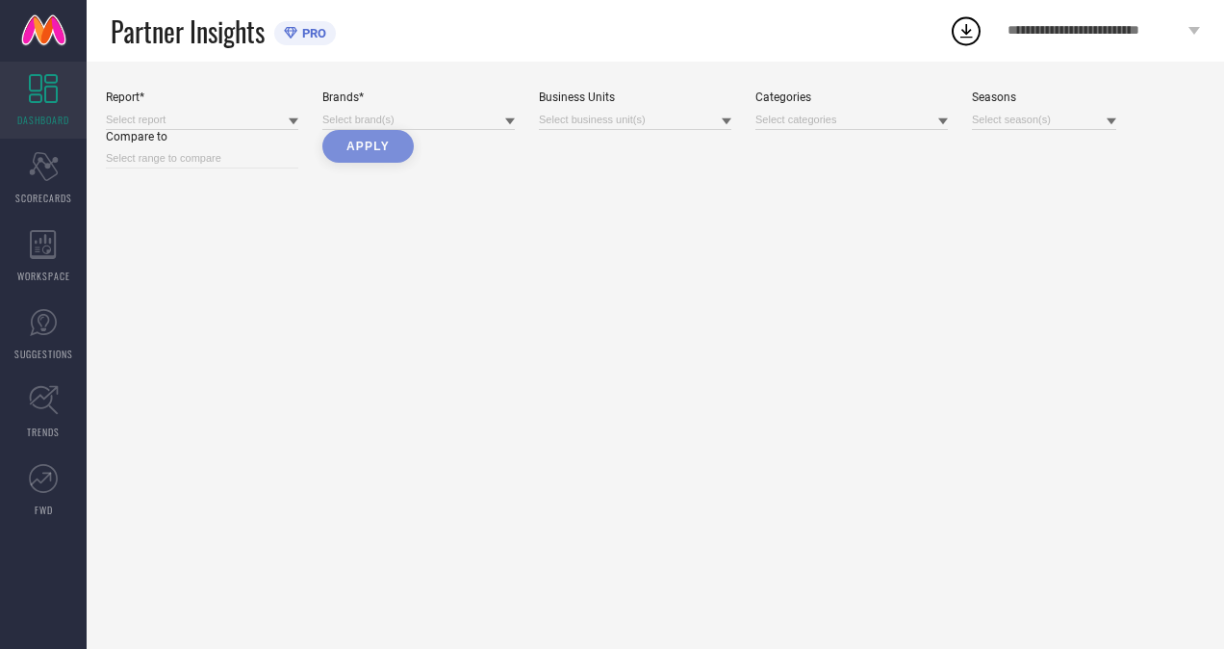
click at [1206, 30] on div "**********" at bounding box center [1104, 31] width 241 height 62
click at [32, 39] on link at bounding box center [43, 31] width 87 height 62
click at [52, 158] on icon at bounding box center [43, 166] width 29 height 29
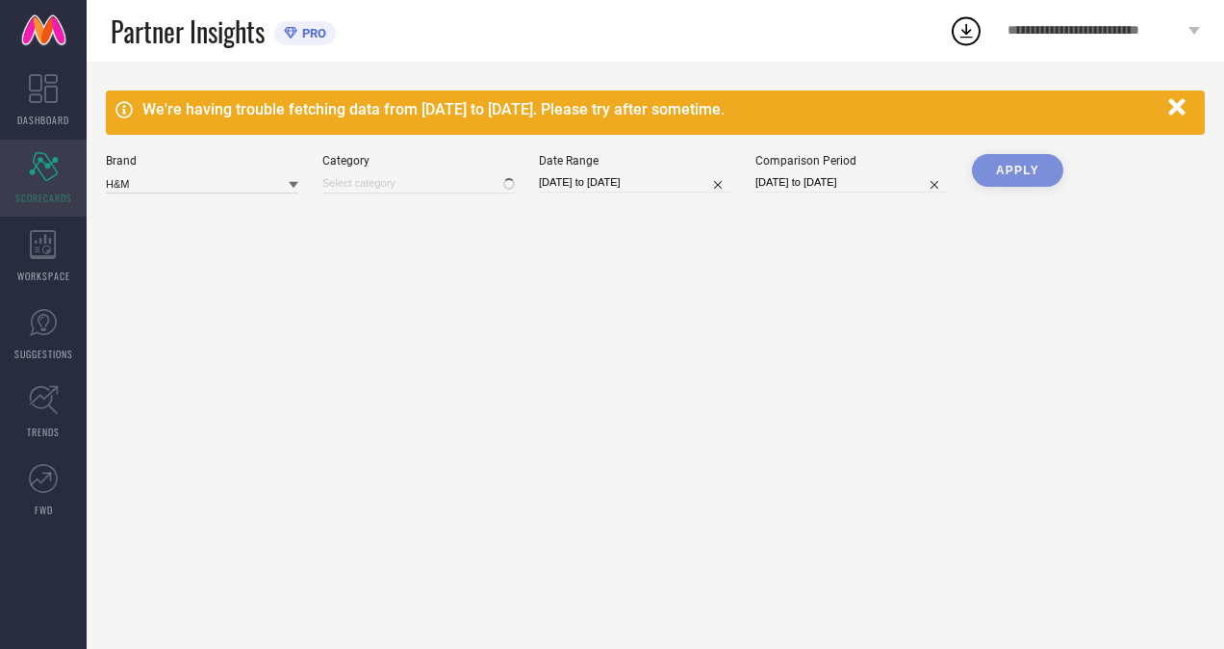
type input "All"
